Goal: Submit feedback/report problem

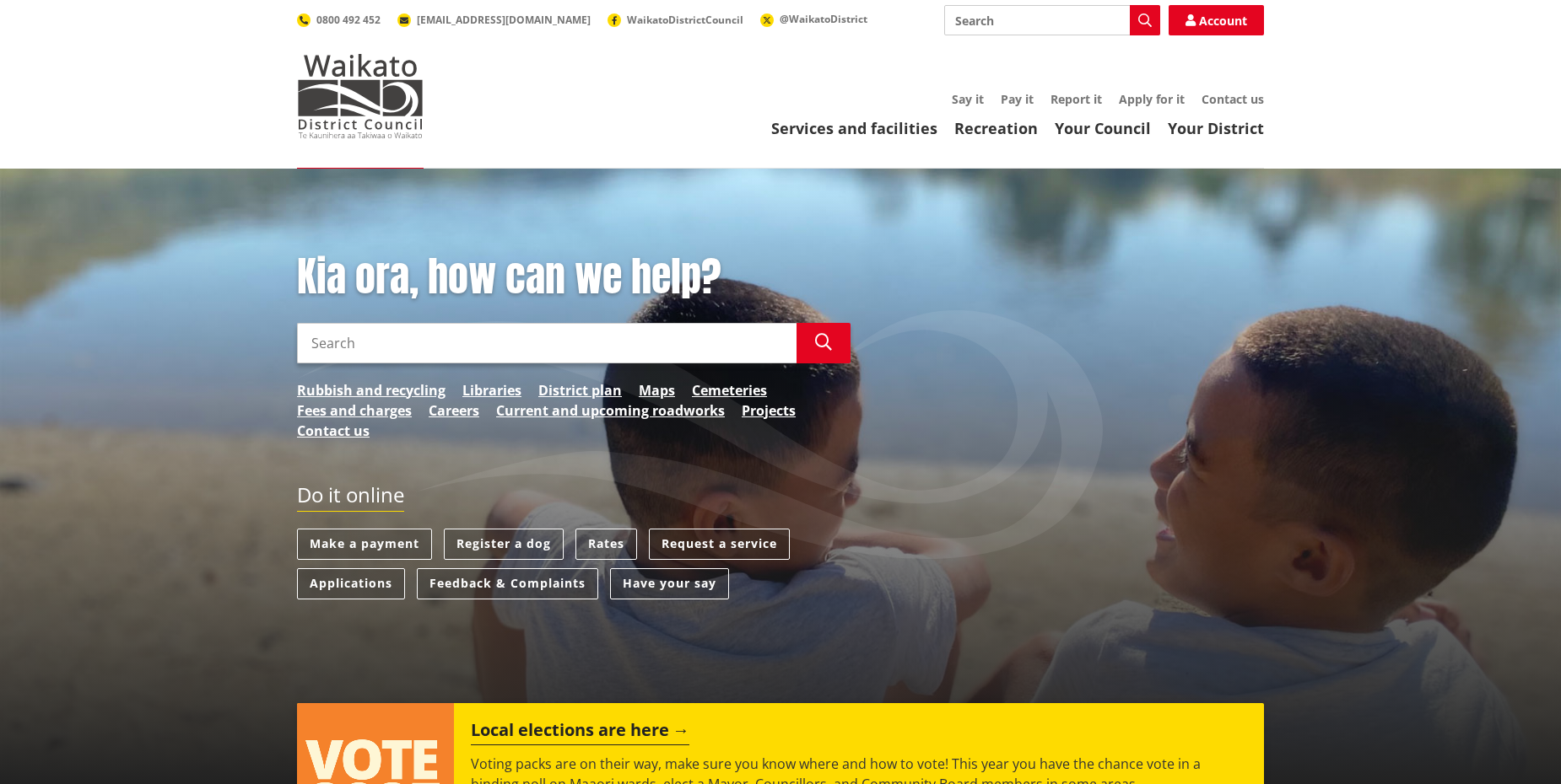
scroll to position [84, 0]
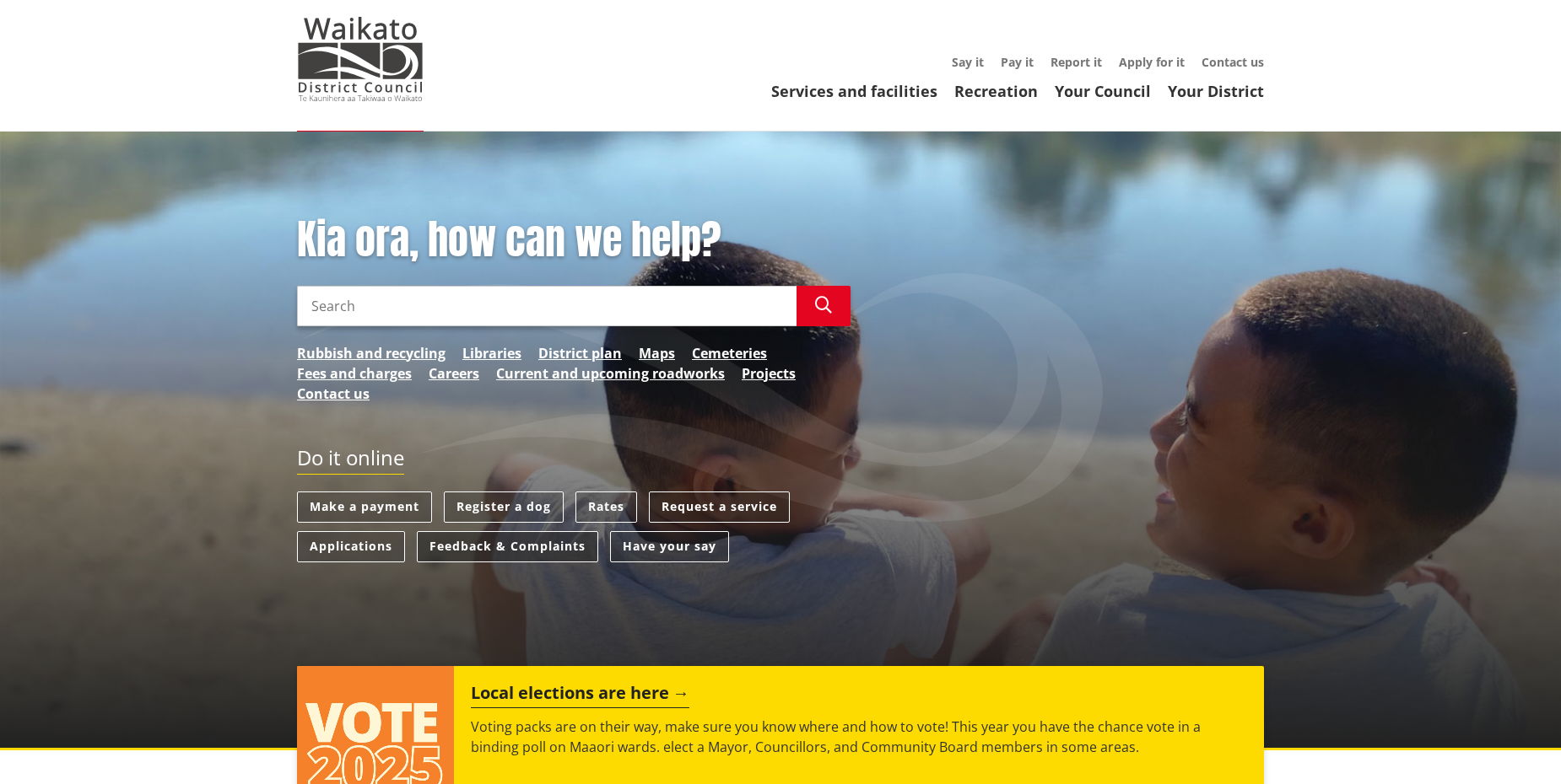
click at [519, 548] on link "Feedback & Complaints" at bounding box center [507, 547] width 181 height 32
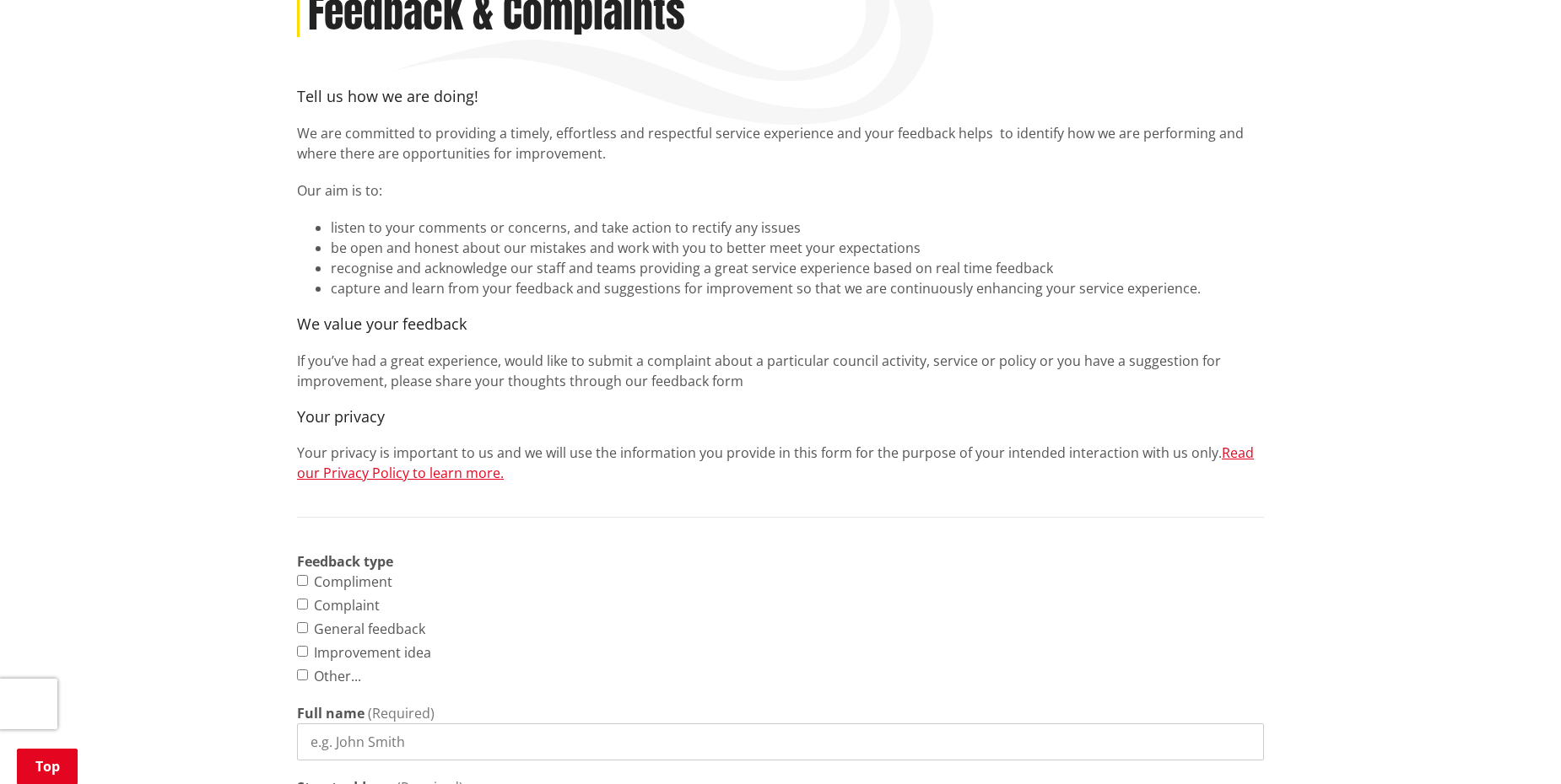
scroll to position [338, 0]
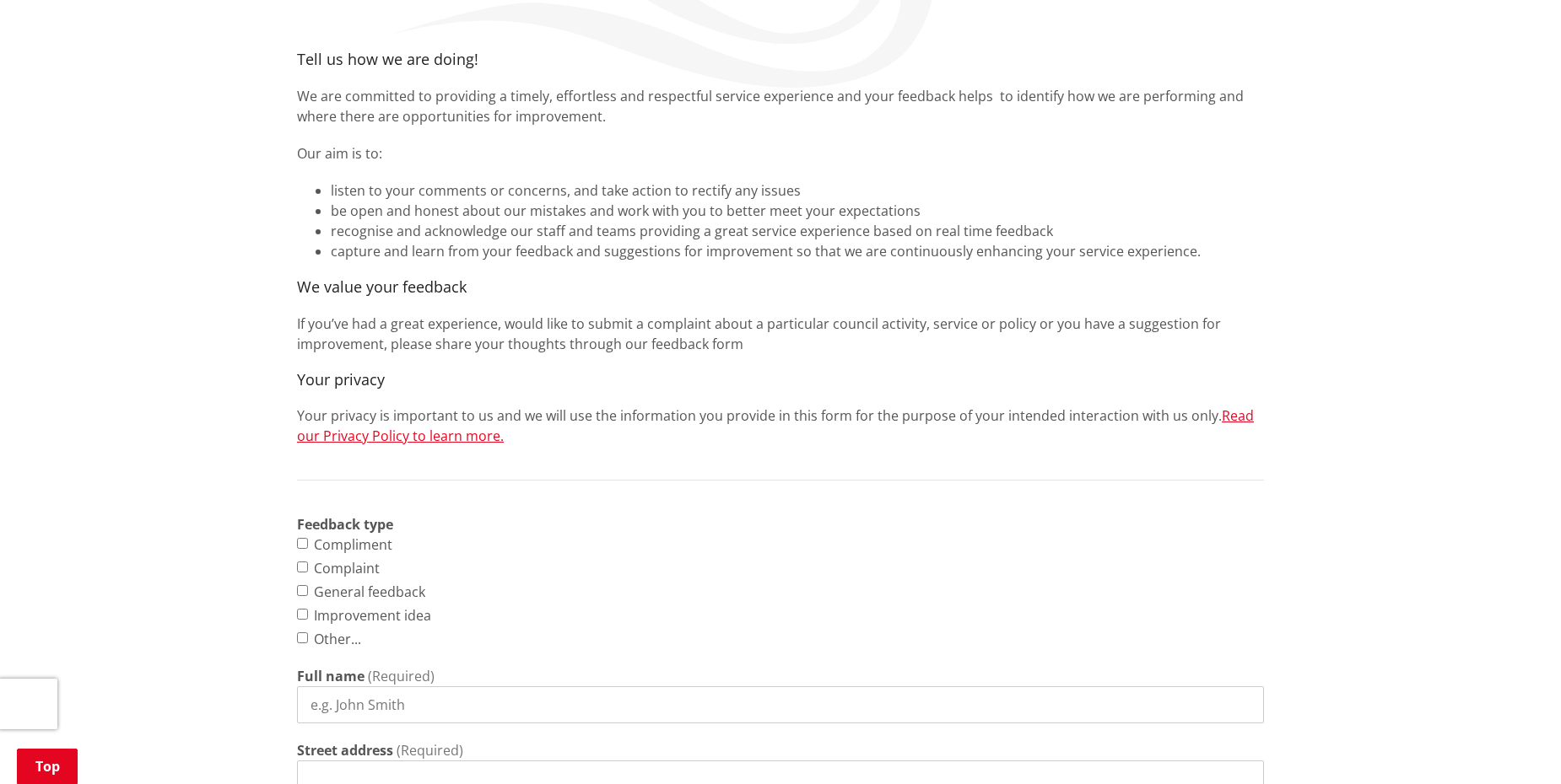
click at [329, 566] on label "Complaint" at bounding box center [347, 568] width 65 height 20
click at [308, 566] on input "Complaint" at bounding box center [302, 566] width 11 height 11
checkbox input "true"
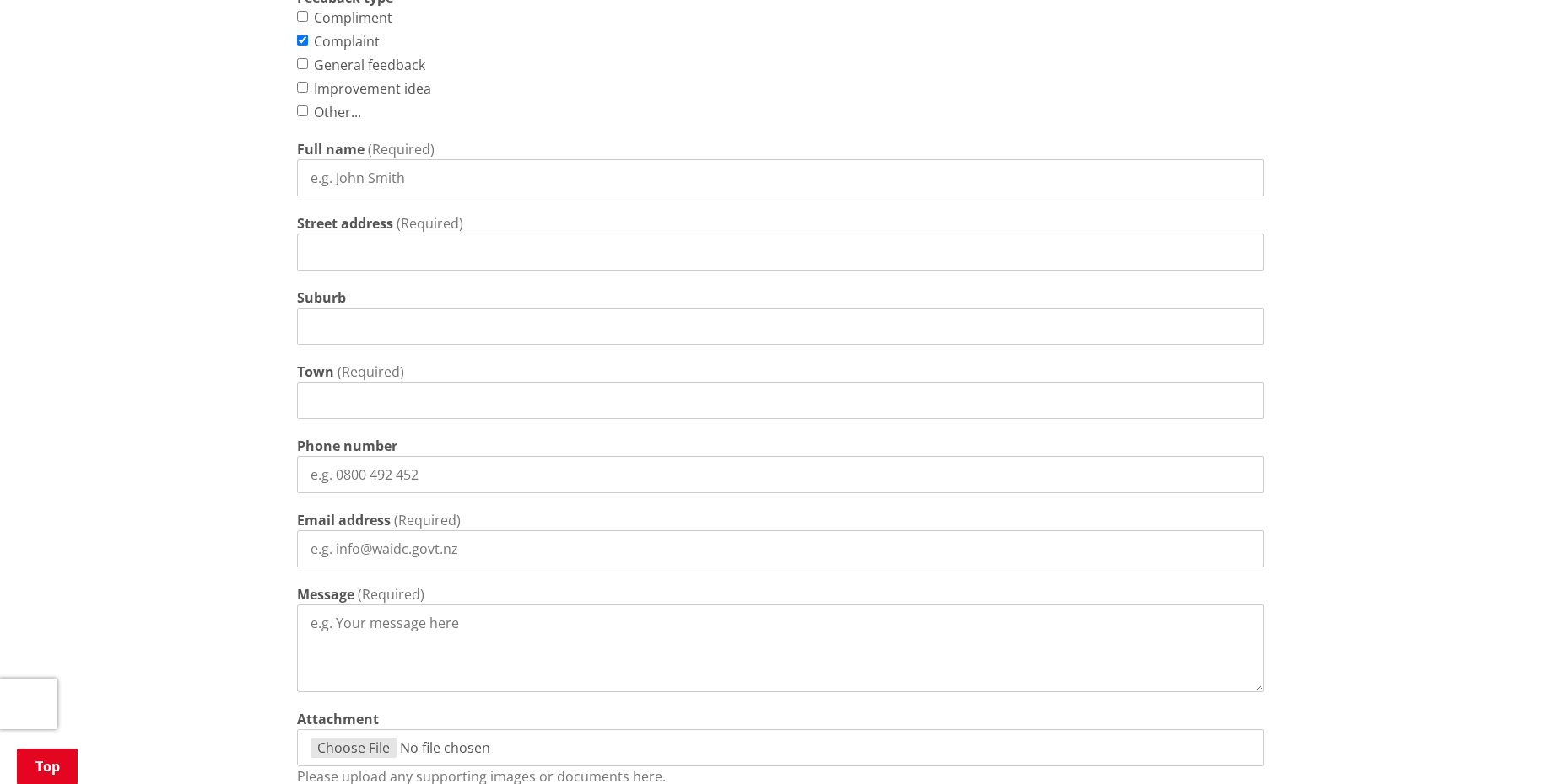
scroll to position [1012, 0]
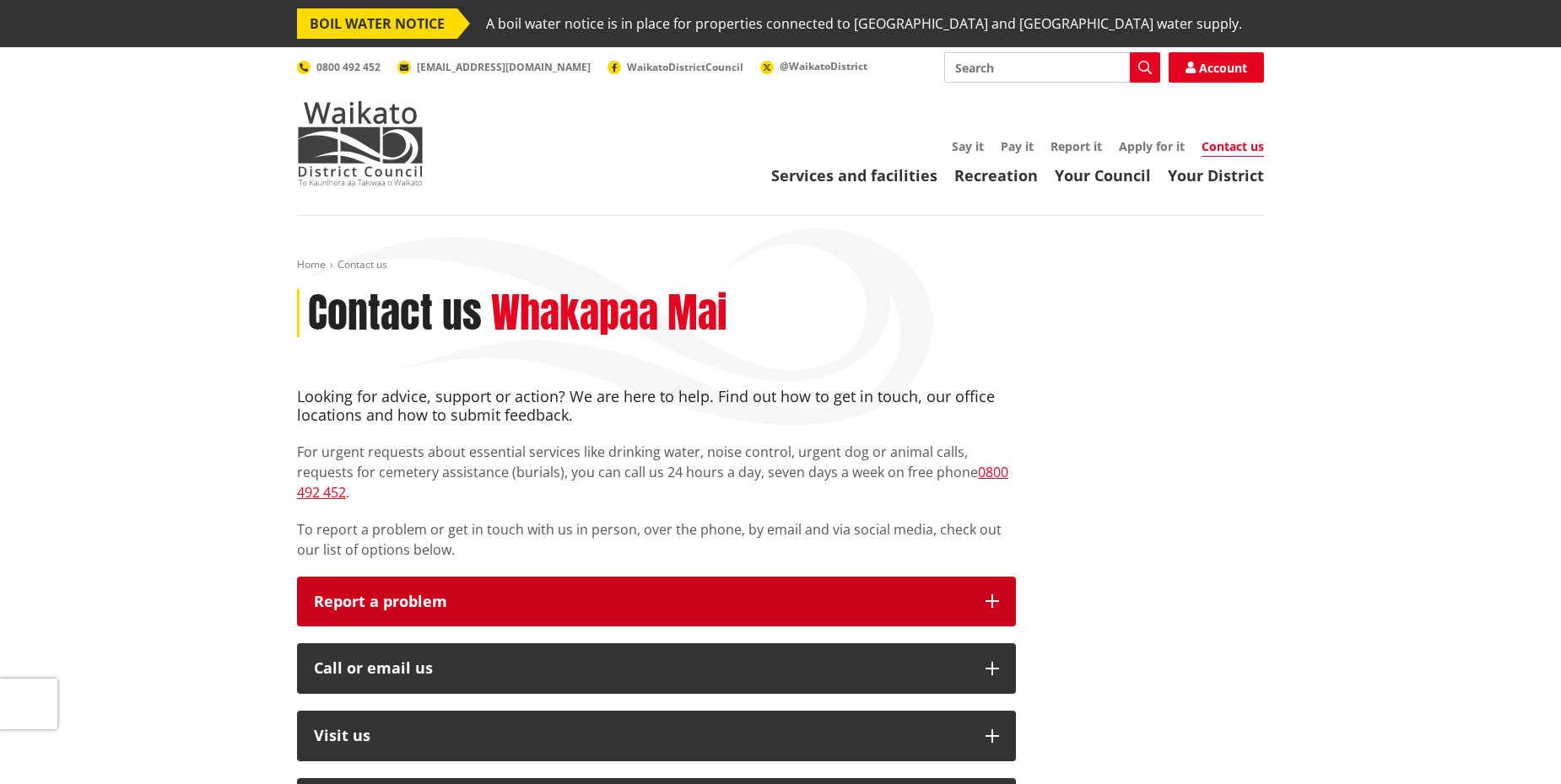
click at [445, 593] on button "Report a problem" at bounding box center [657, 602] width 719 height 50
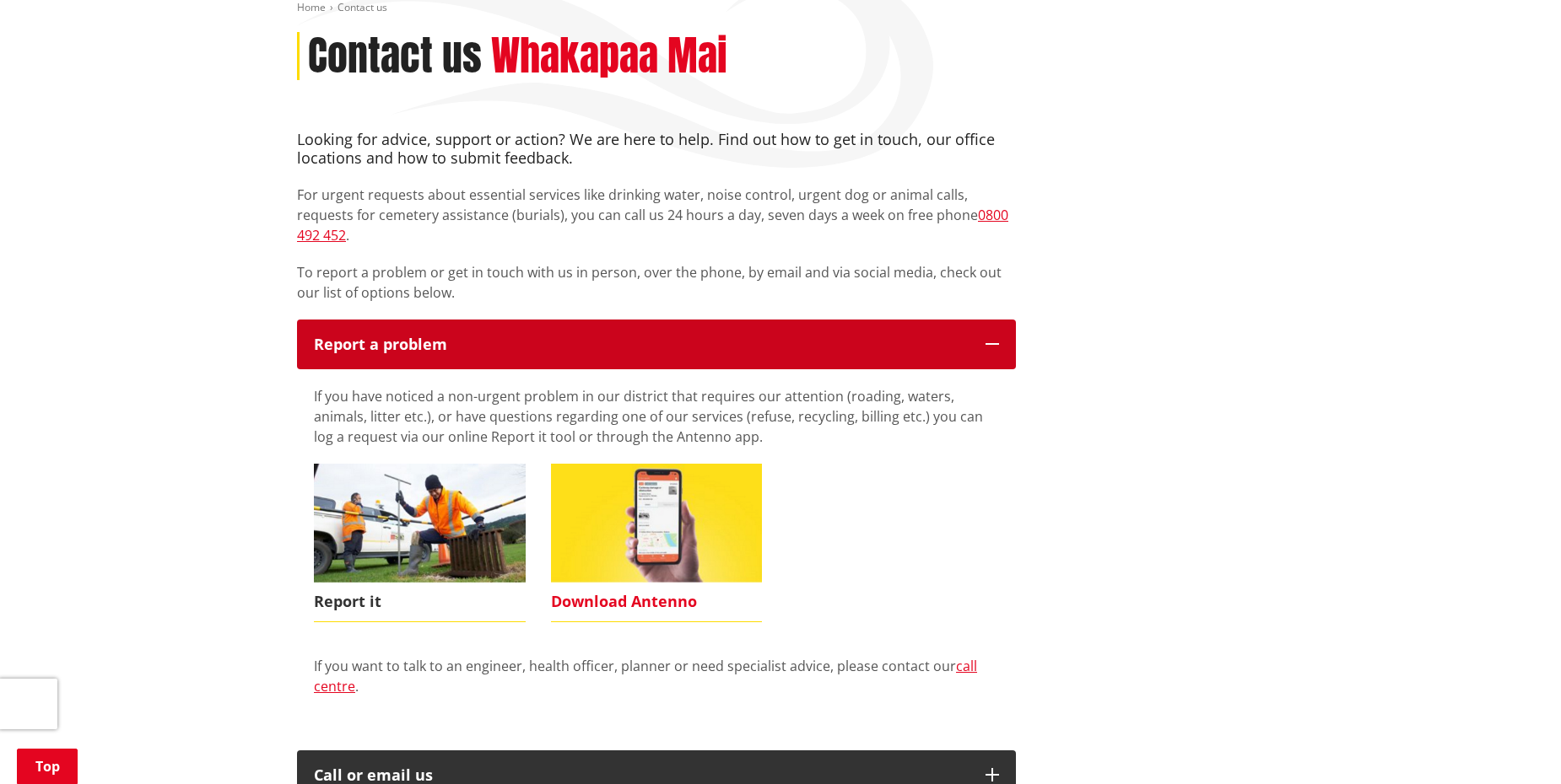
scroll to position [338, 0]
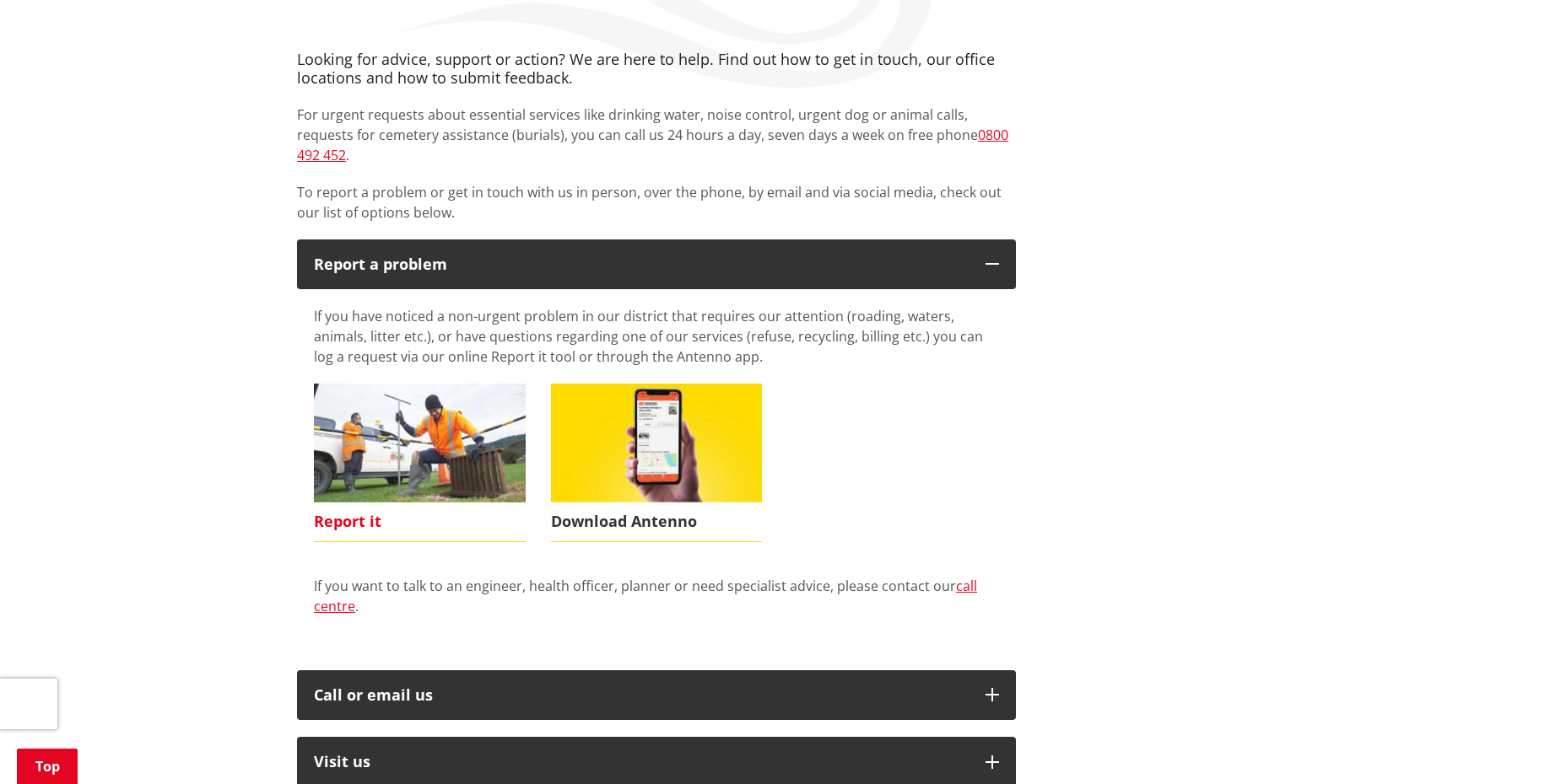
click at [342, 503] on span "Report it" at bounding box center [420, 522] width 212 height 39
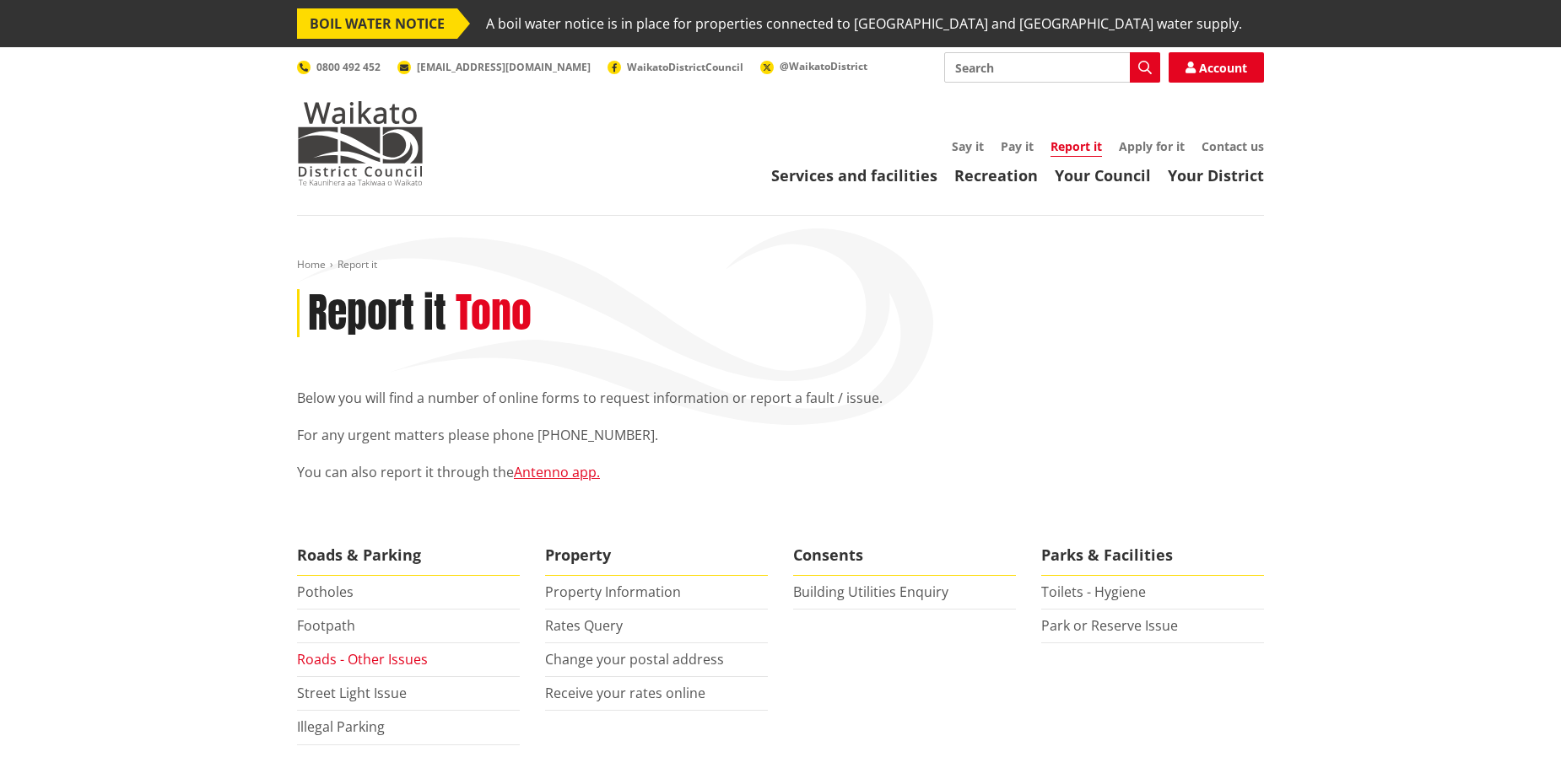
click at [385, 657] on link "Roads - Other Issues" at bounding box center [363, 659] width 131 height 19
